Goal: Task Accomplishment & Management: Use online tool/utility

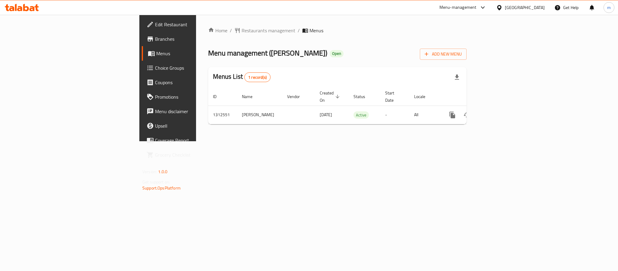
click at [38, 7] on icon at bounding box center [36, 7] width 4 height 7
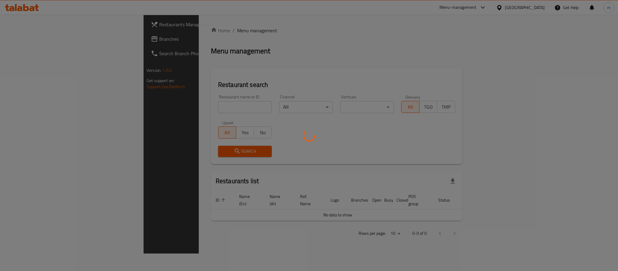
click at [21, 39] on div at bounding box center [309, 135] width 618 height 271
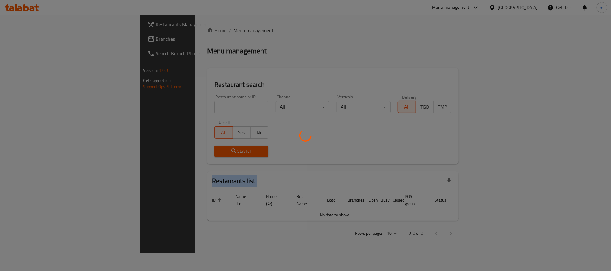
click at [21, 39] on div at bounding box center [305, 135] width 611 height 271
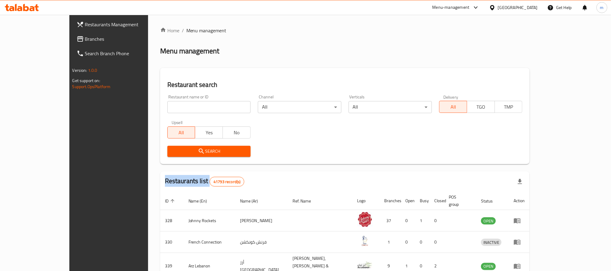
click at [69, 39] on div "Restaurants Management Branches Search Branch Phone Version: 1.0.0 Get support …" at bounding box center [305, 228] width 472 height 427
click at [85, 39] on span "Branches" at bounding box center [125, 38] width 81 height 7
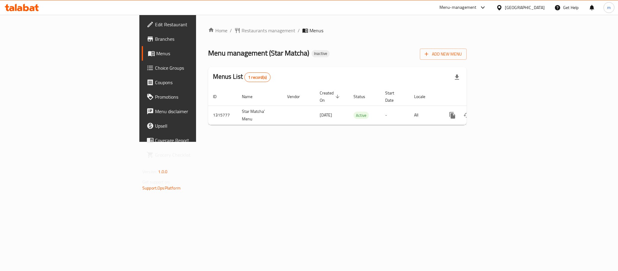
click at [34, 9] on icon at bounding box center [32, 8] width 5 height 5
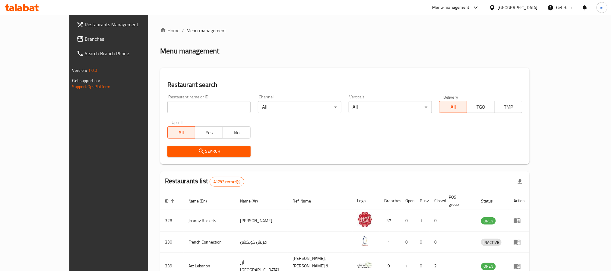
click at [167, 100] on div "Restaurant name or ID Restaurant name or ID" at bounding box center [208, 104] width 83 height 18
click at [167, 105] on input "search" at bounding box center [208, 107] width 83 height 12
click at [167, 107] on input "search" at bounding box center [208, 107] width 83 height 12
paste input "707264"
type input "707264"
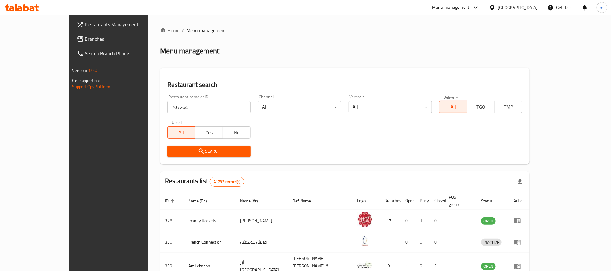
drag, startPoint x: 140, startPoint y: 147, endPoint x: 142, endPoint y: 144, distance: 4.3
drag, startPoint x: 138, startPoint y: 156, endPoint x: 136, endPoint y: 152, distance: 5.0
click at [167, 152] on button "Search" at bounding box center [208, 151] width 83 height 11
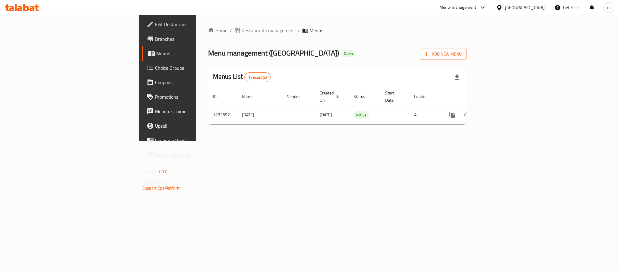
click at [234, 14] on div "Menu-management Bahrain Get Help m" at bounding box center [309, 7] width 618 height 14
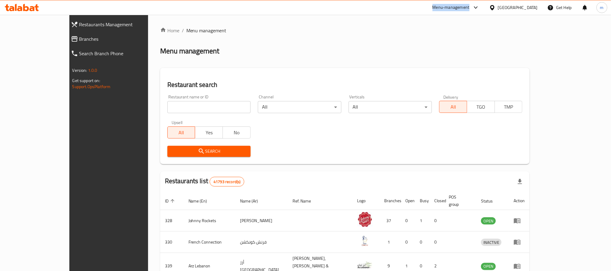
click at [79, 41] on span "Branches" at bounding box center [122, 38] width 87 height 7
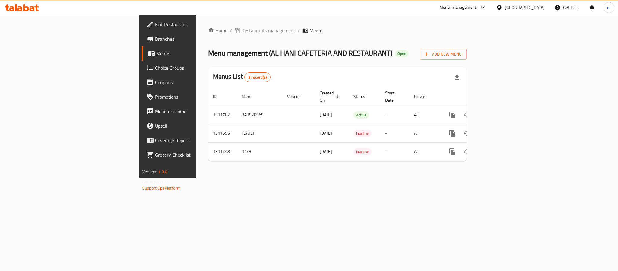
click at [526, 6] on div "[GEOGRAPHIC_DATA]" at bounding box center [525, 7] width 40 height 7
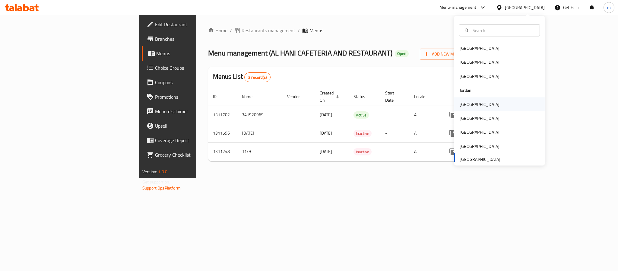
click at [467, 102] on div "[GEOGRAPHIC_DATA]" at bounding box center [479, 104] width 49 height 14
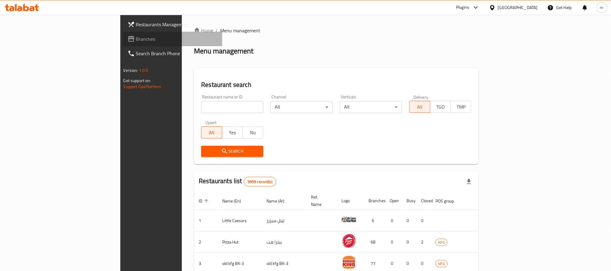
click at [136, 38] on span "Branches" at bounding box center [176, 38] width 81 height 7
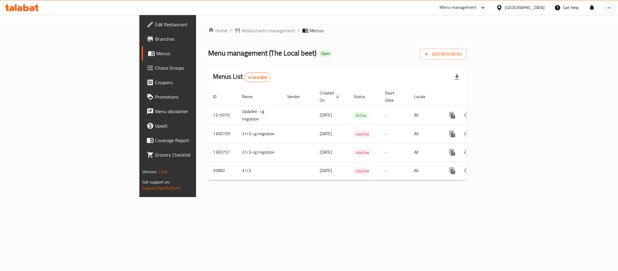
click at [45, 10] on div "Menu-management [GEOGRAPHIC_DATA] Get Help m" at bounding box center [309, 7] width 618 height 14
click at [45, 10] on div "Menu-management Kuwait Get Help m" at bounding box center [309, 7] width 618 height 14
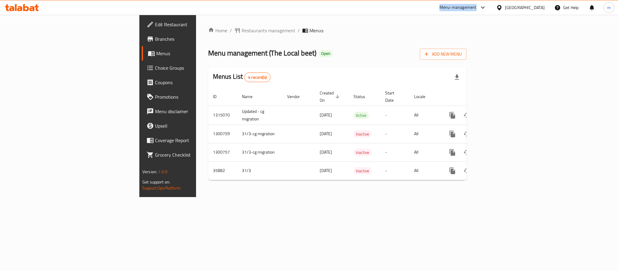
click at [45, 10] on div "Menu-management Kuwait Get Help m" at bounding box center [309, 7] width 618 height 14
click at [26, 4] on div at bounding box center [22, 8] width 44 height 12
click at [26, 4] on icon at bounding box center [22, 7] width 34 height 7
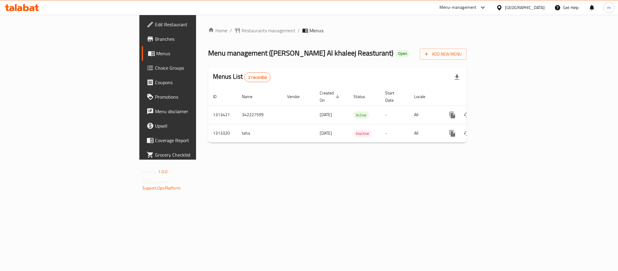
click at [34, 13] on div at bounding box center [22, 8] width 44 height 12
